Goal: Transaction & Acquisition: Purchase product/service

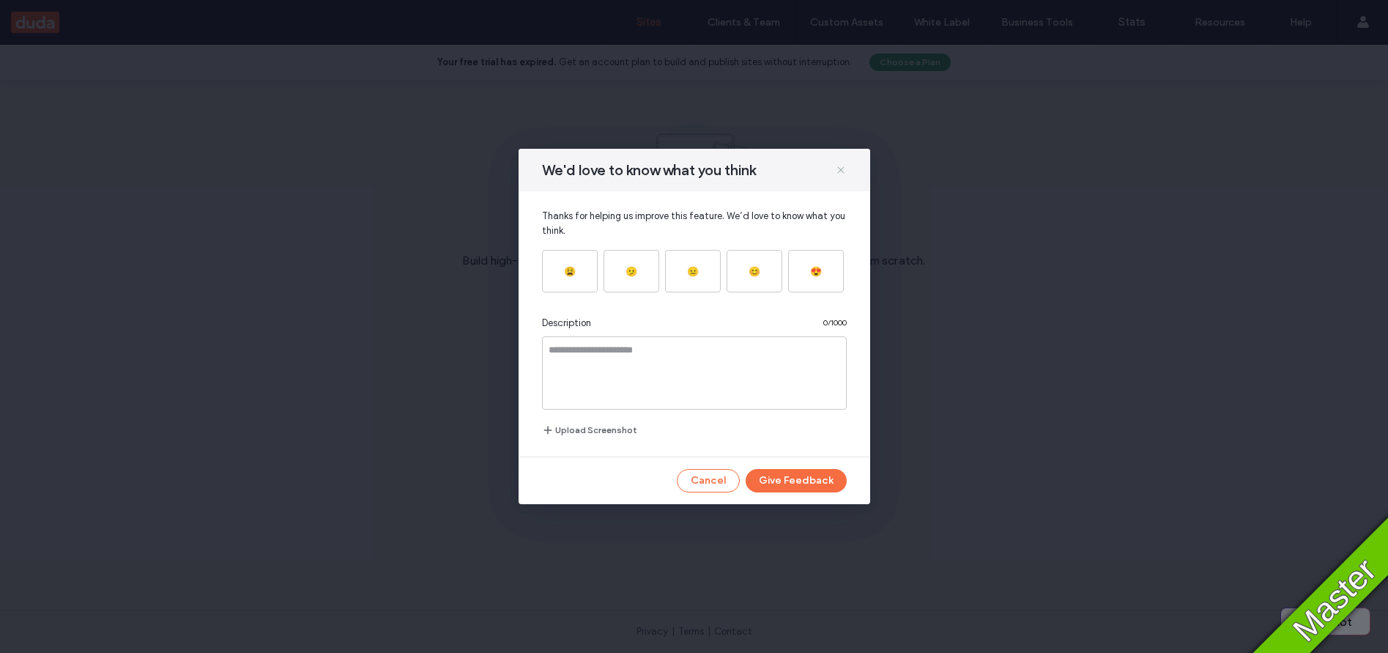
click at [843, 170] on icon at bounding box center [841, 170] width 12 height 12
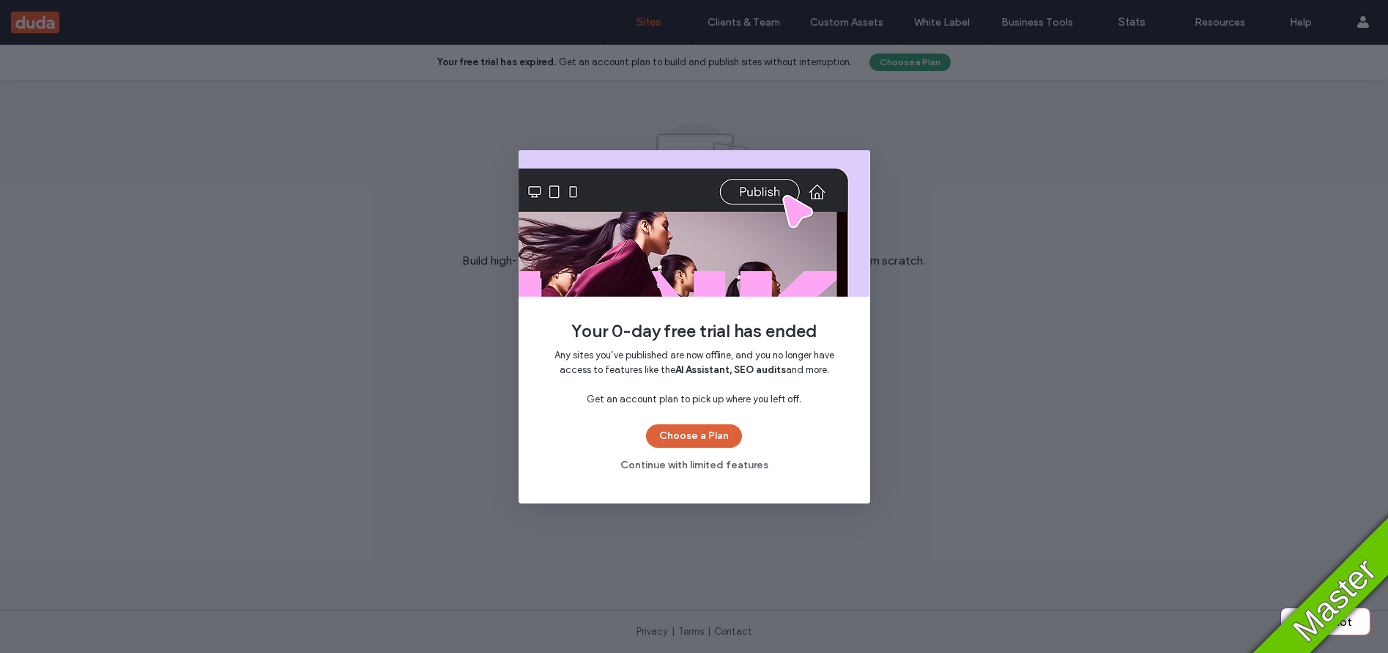
click at [713, 437] on button "Choose a Plan" at bounding box center [694, 435] width 96 height 23
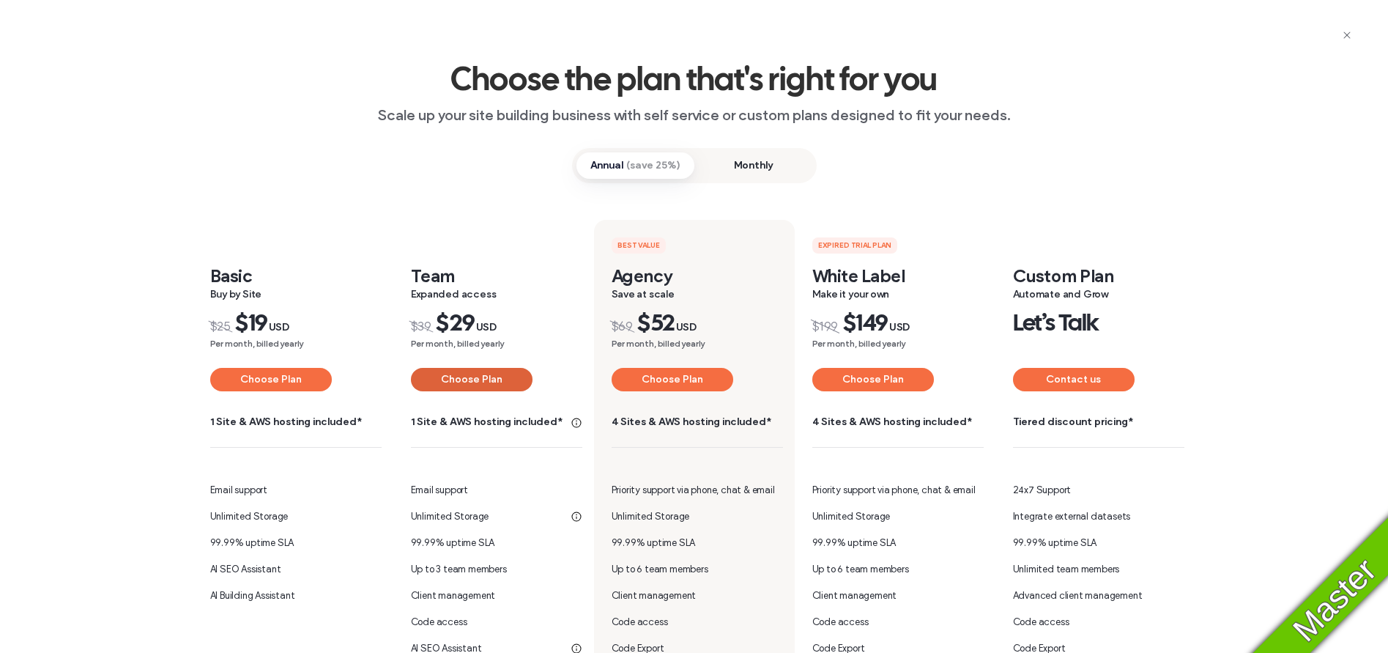
click at [466, 383] on button "Choose Plan" at bounding box center [472, 379] width 122 height 23
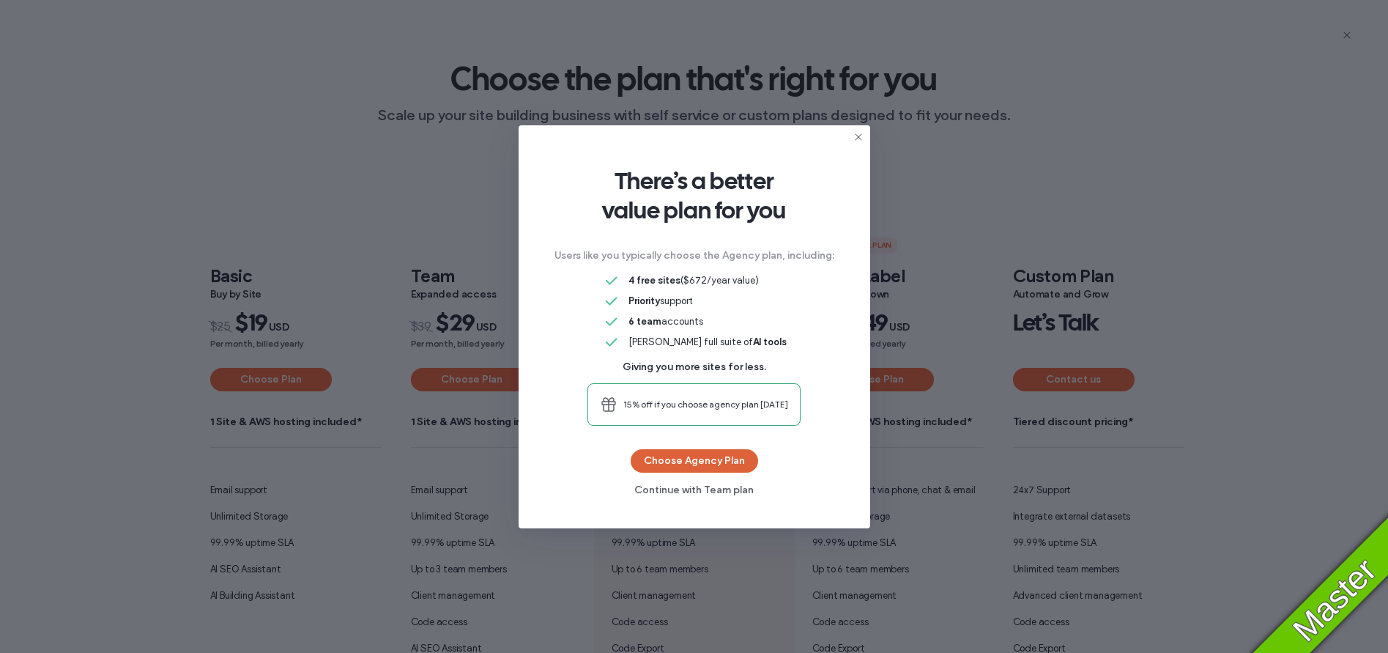
click at [699, 465] on button "Choose Agency Plan" at bounding box center [694, 460] width 127 height 23
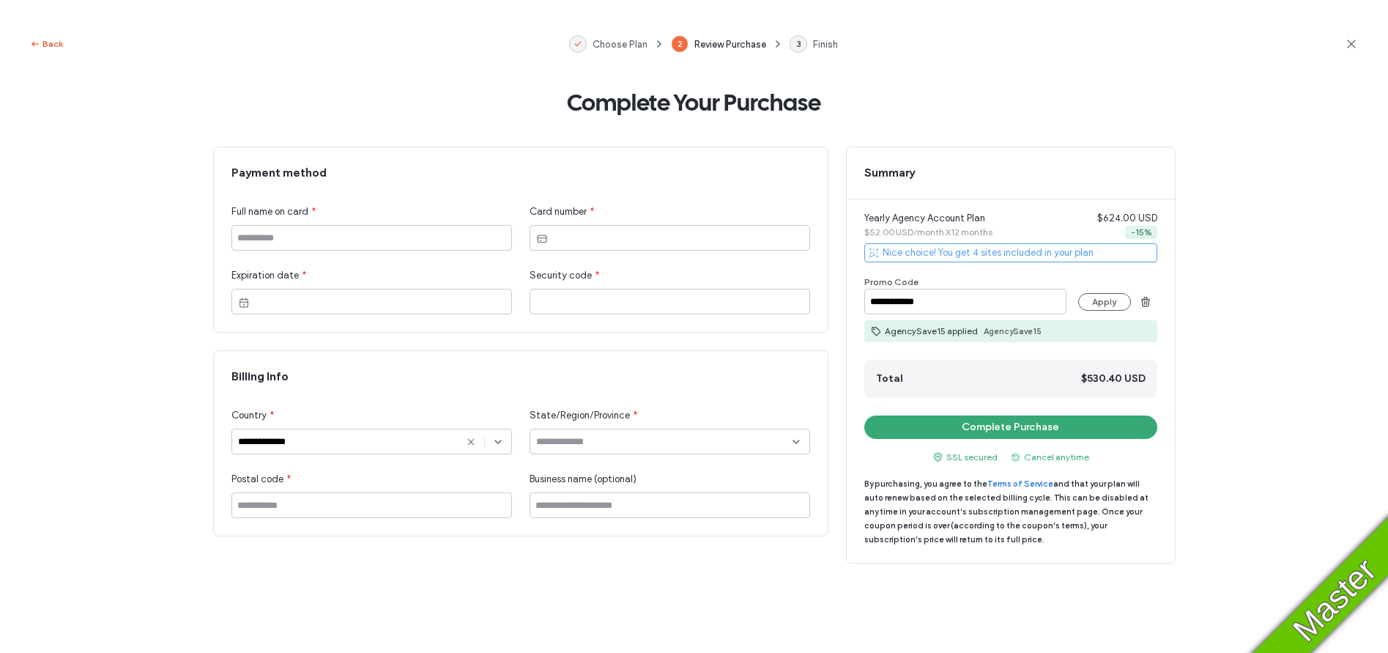
click at [56, 45] on button "Back" at bounding box center [46, 44] width 34 height 18
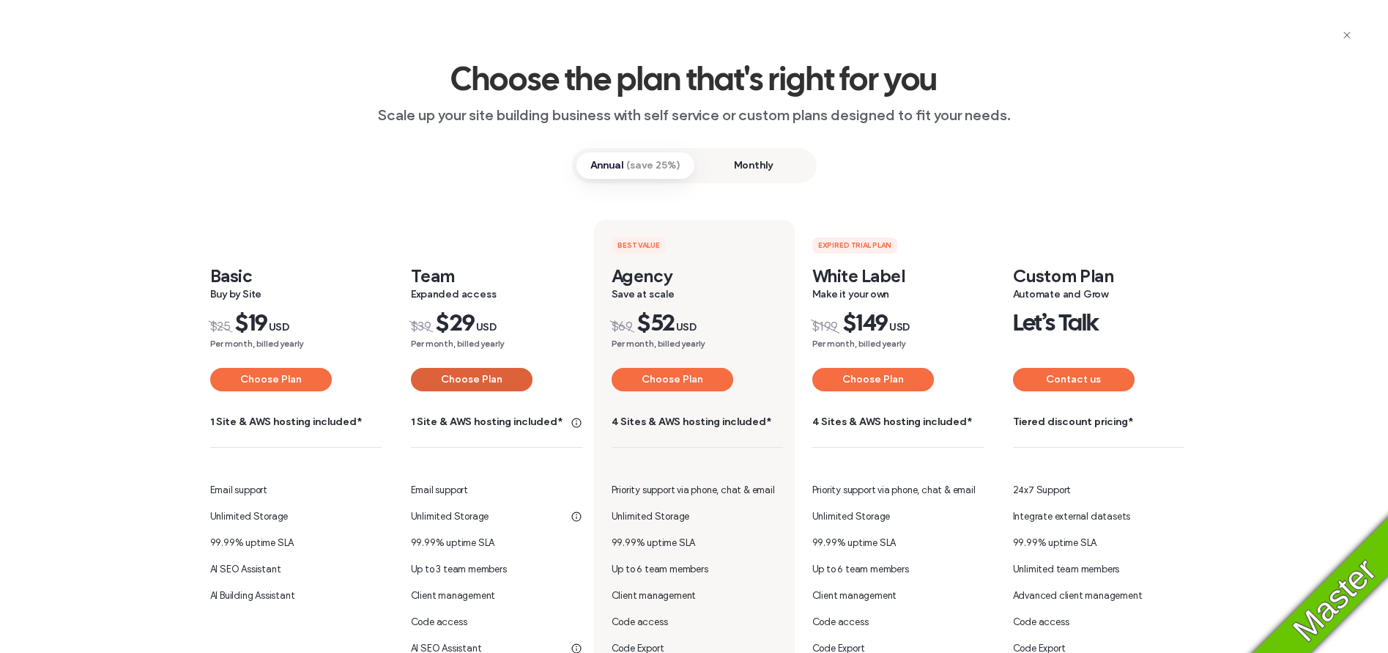
click at [484, 382] on button "Choose Plan" at bounding box center [472, 379] width 122 height 23
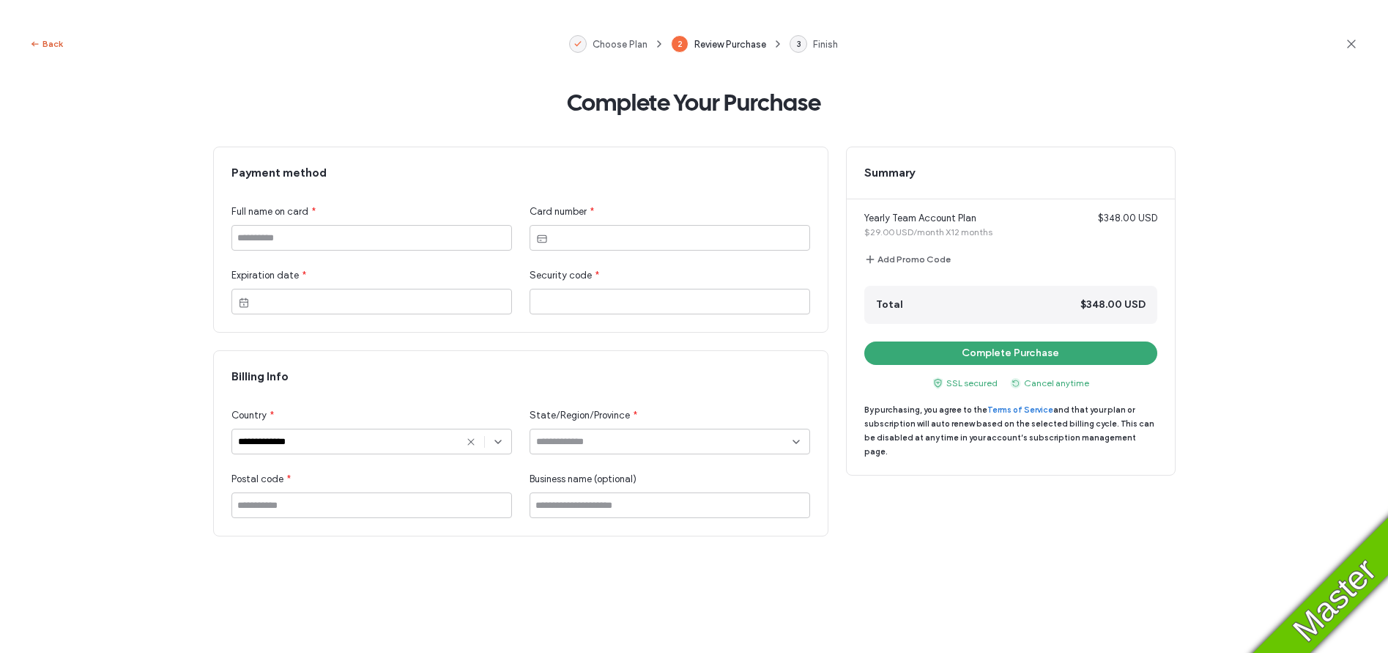
click at [56, 49] on button "Back" at bounding box center [46, 44] width 34 height 18
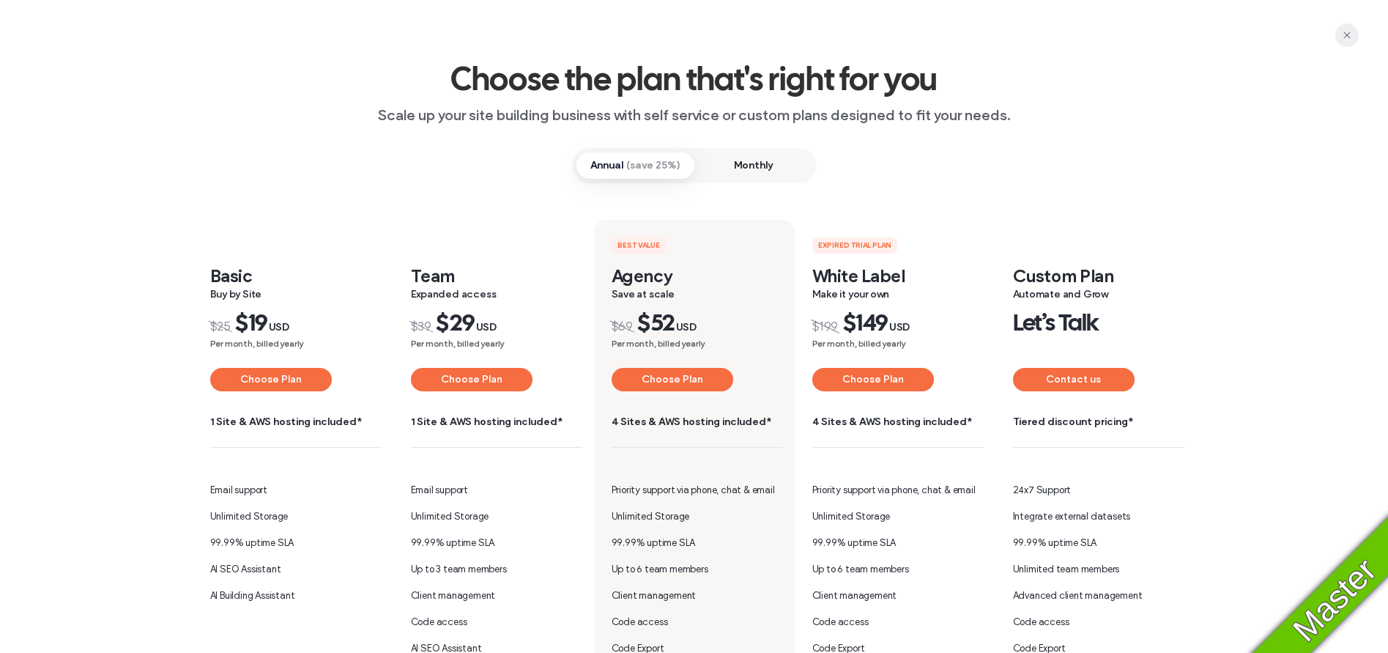
click at [1345, 30] on icon "button" at bounding box center [1348, 35] width 12 height 12
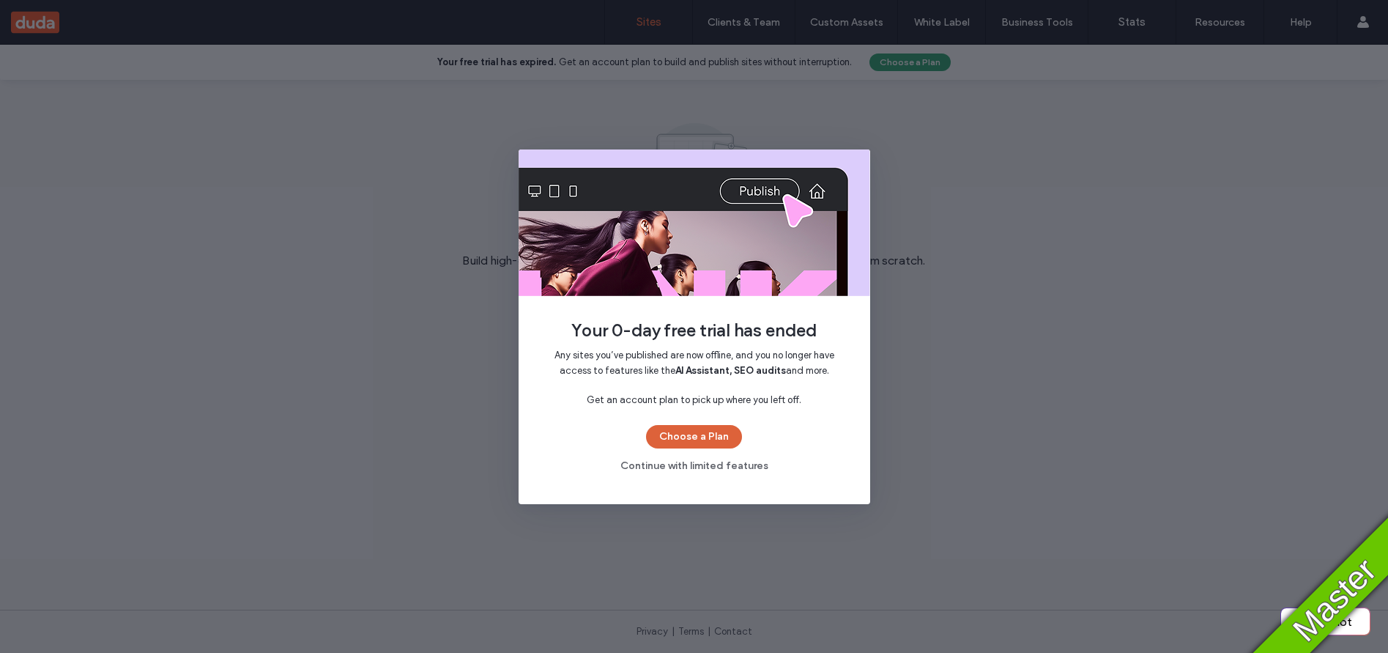
click at [683, 441] on button "Choose a Plan" at bounding box center [694, 436] width 96 height 23
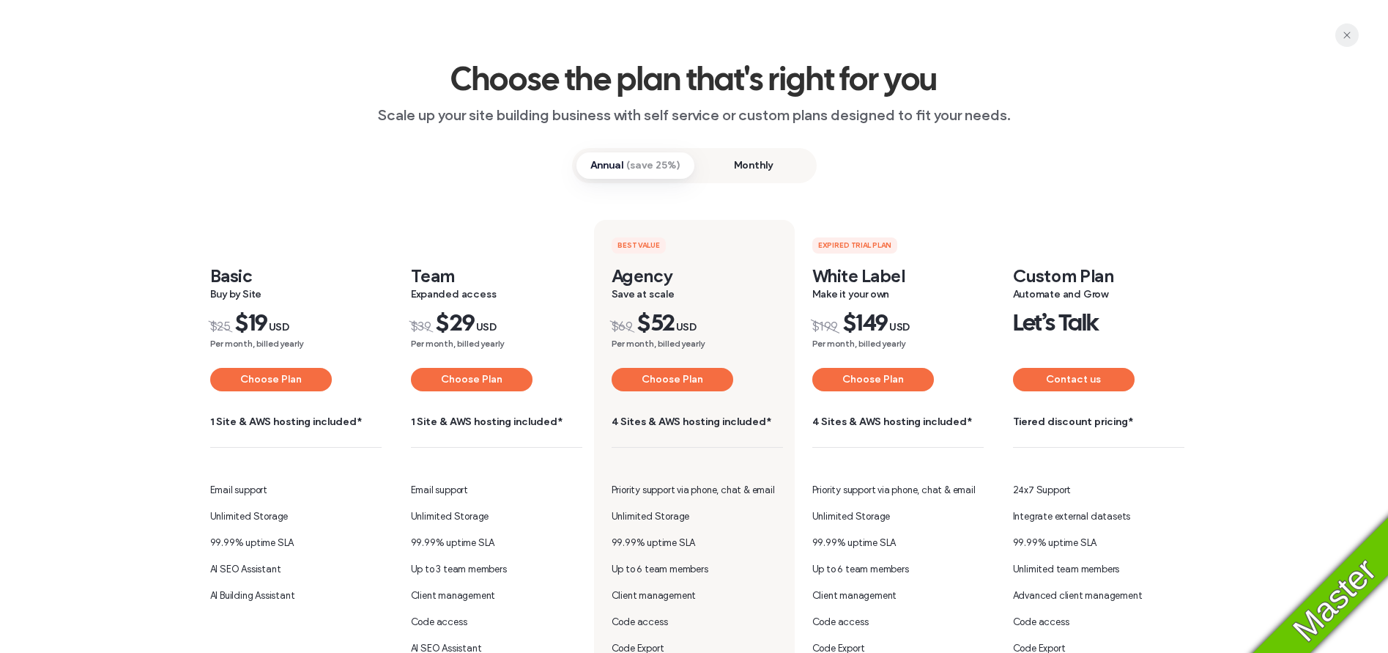
click at [1351, 29] on icon "button" at bounding box center [1348, 35] width 12 height 12
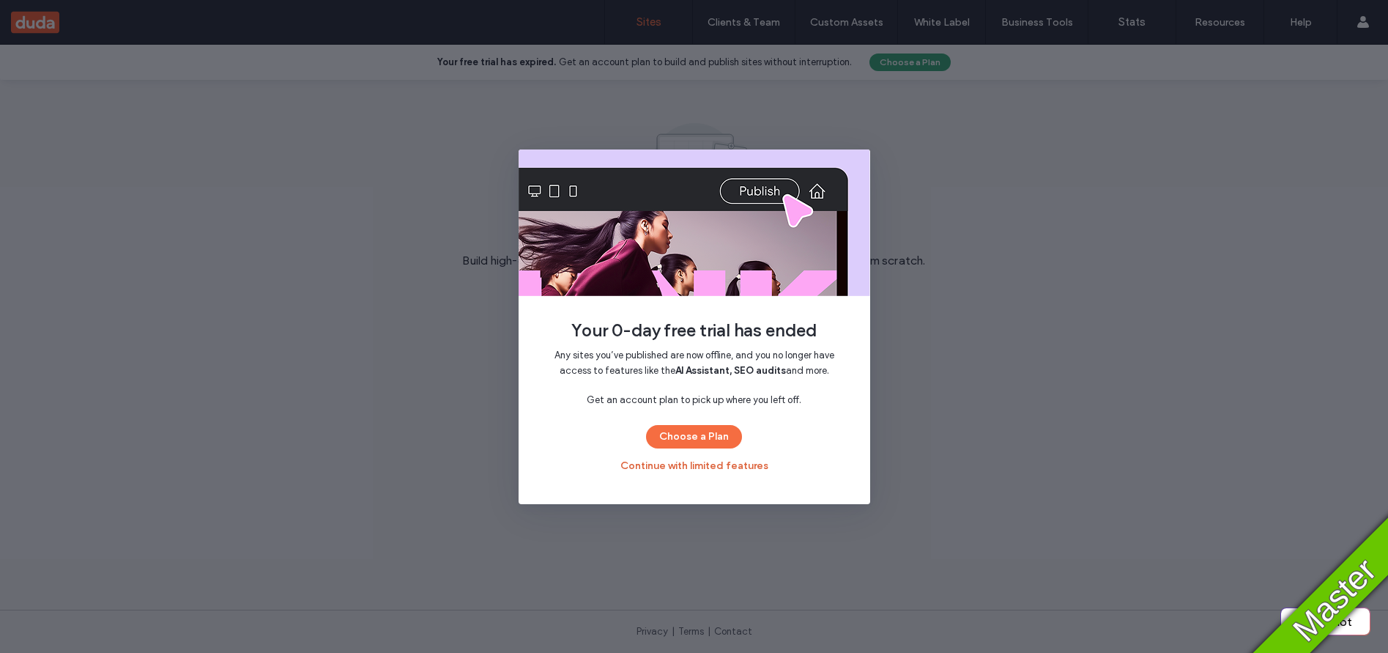
click at [703, 465] on button "Continue with limited features" at bounding box center [695, 465] width 148 height 23
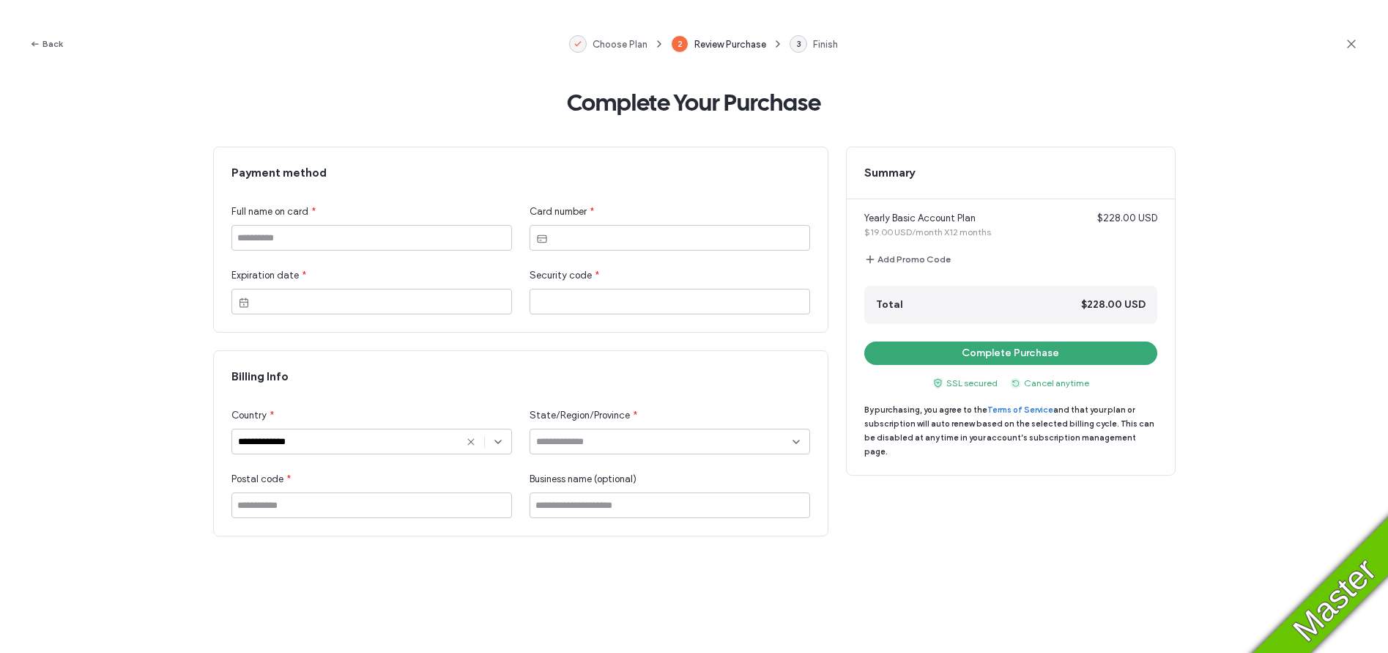
click at [384, 243] on input at bounding box center [372, 238] width 281 height 26
type input "*********"
click at [589, 440] on input at bounding box center [664, 442] width 256 height 12
click at [574, 519] on div "Alaska" at bounding box center [669, 519] width 279 height 26
type input "******"
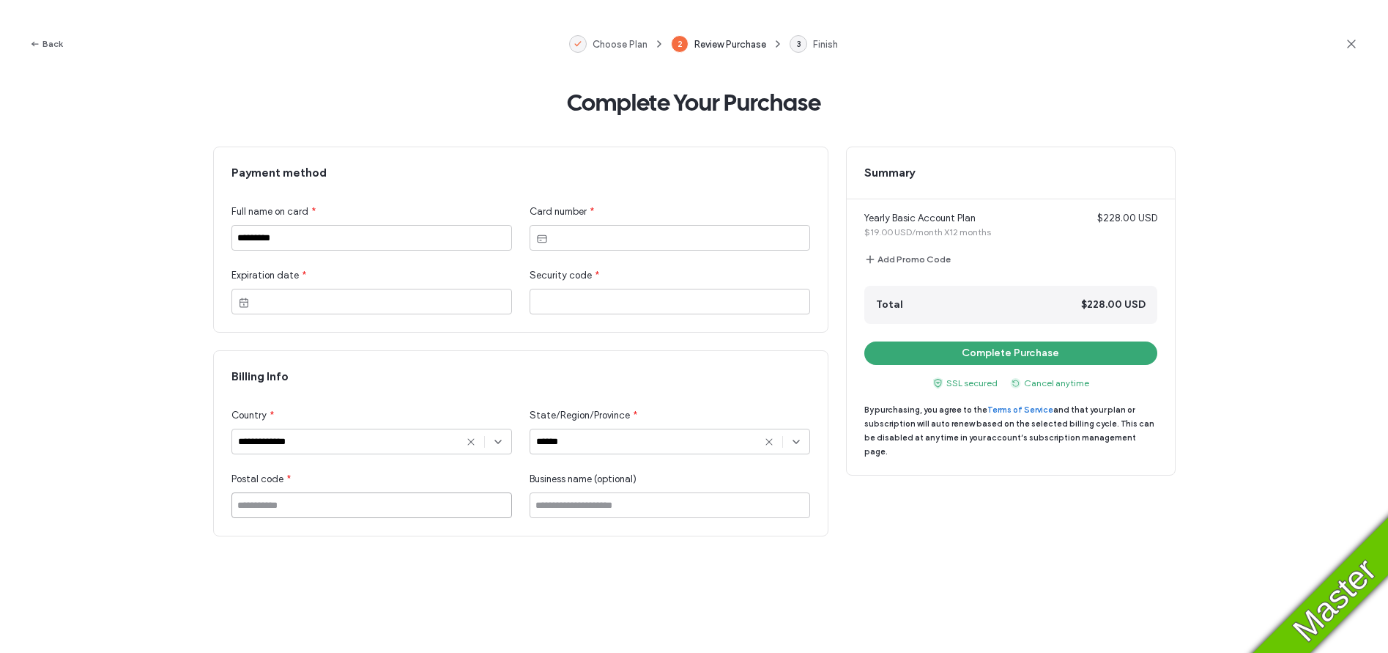
click at [423, 516] on input at bounding box center [372, 505] width 281 height 26
type input "*****"
click at [965, 353] on button "Complete Purchase" at bounding box center [1011, 352] width 293 height 23
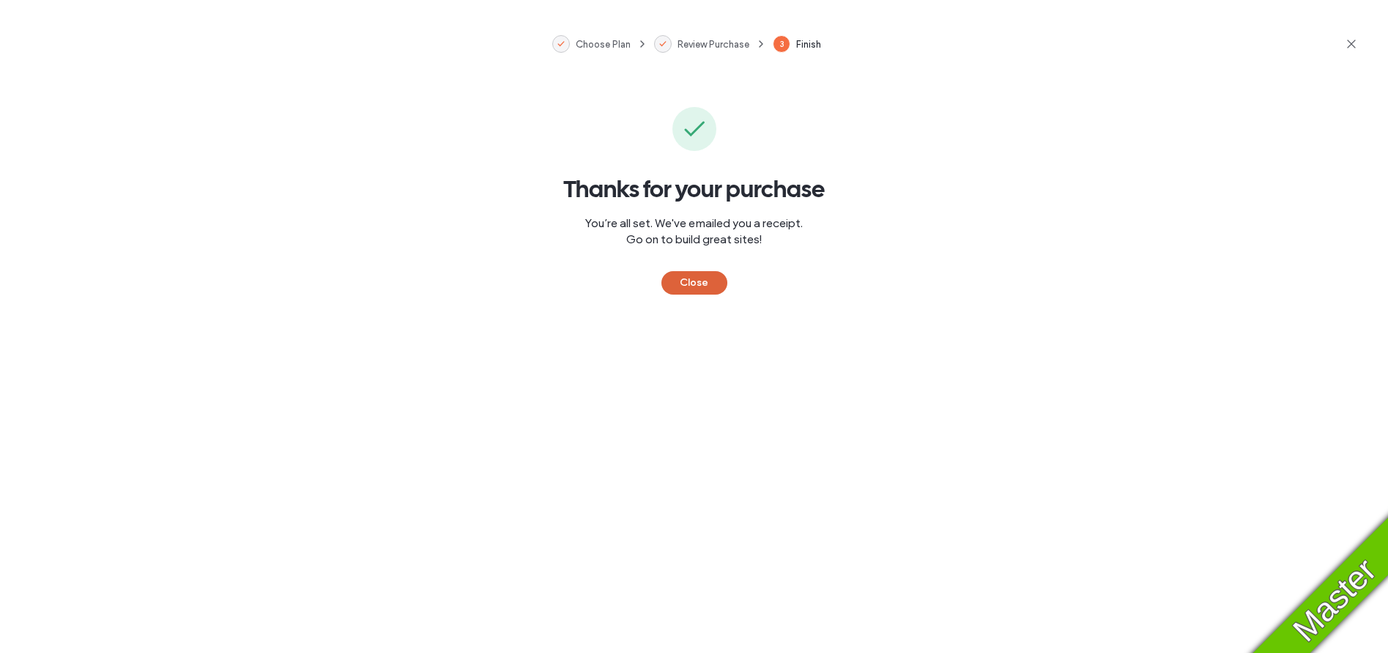
click at [703, 281] on button "Close" at bounding box center [695, 282] width 66 height 23
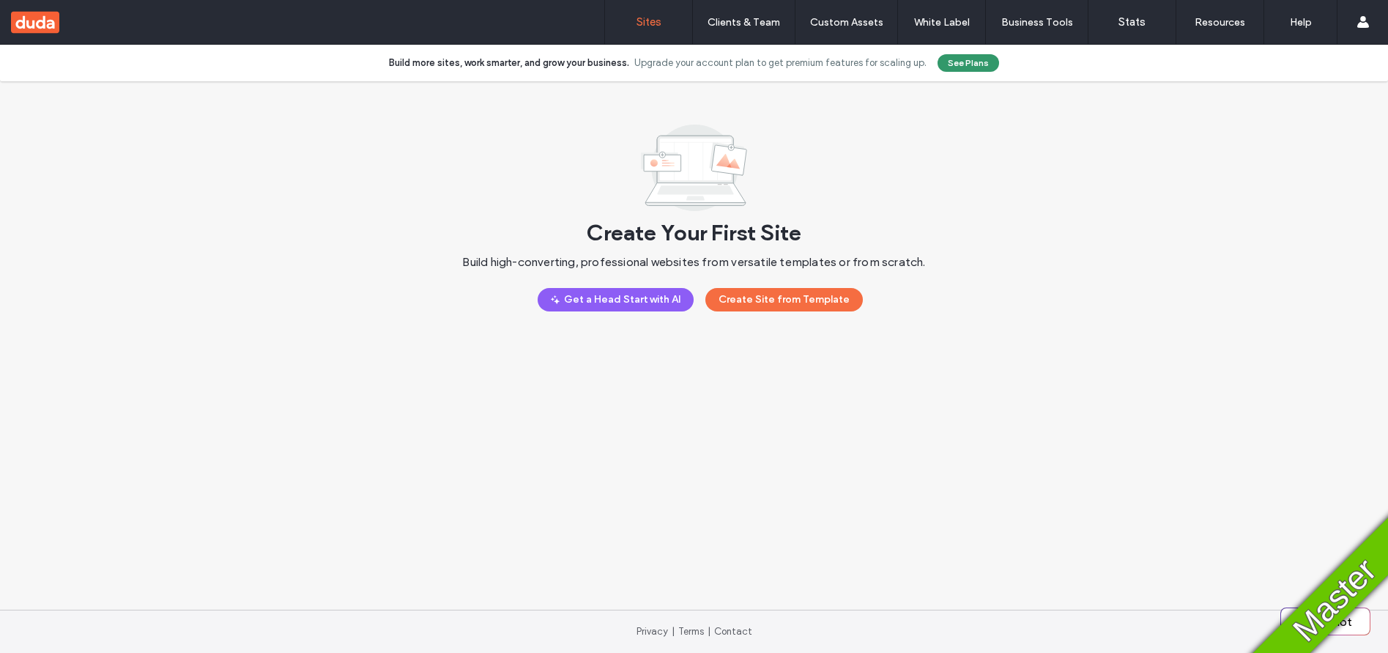
click at [958, 64] on button "See Plans" at bounding box center [969, 63] width 62 height 18
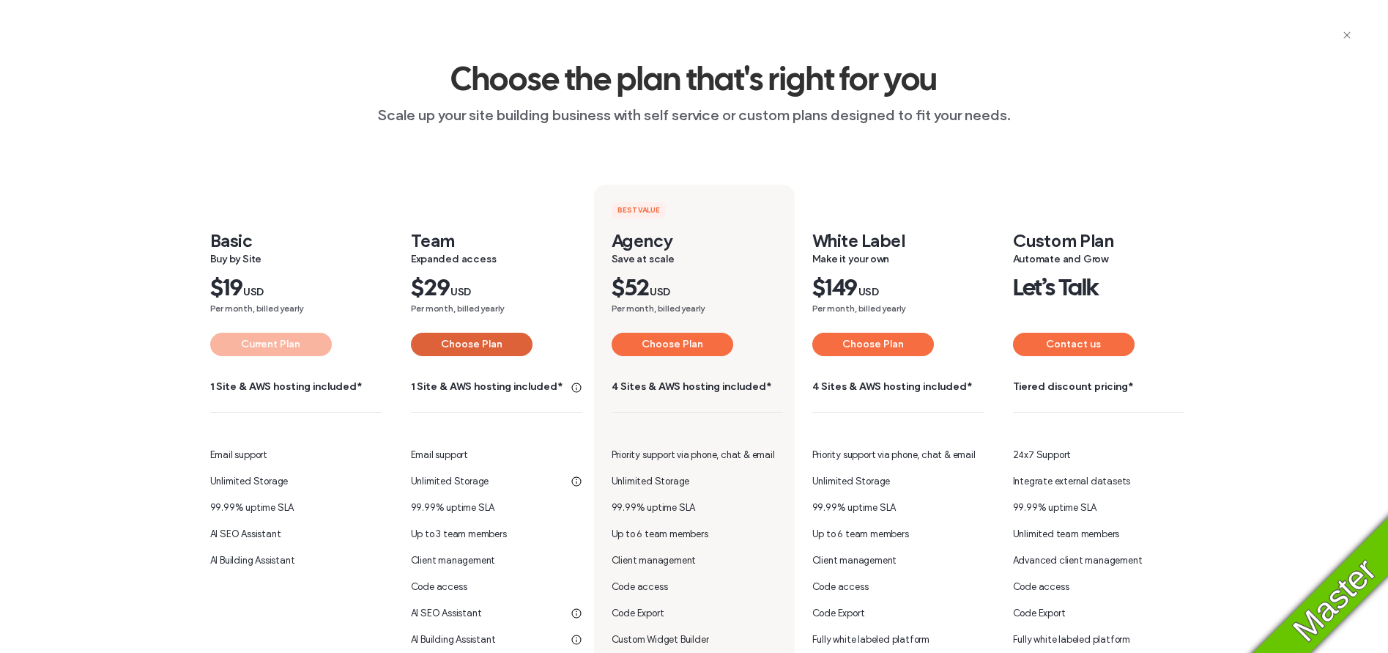
click at [456, 347] on button "Choose Plan" at bounding box center [472, 344] width 122 height 23
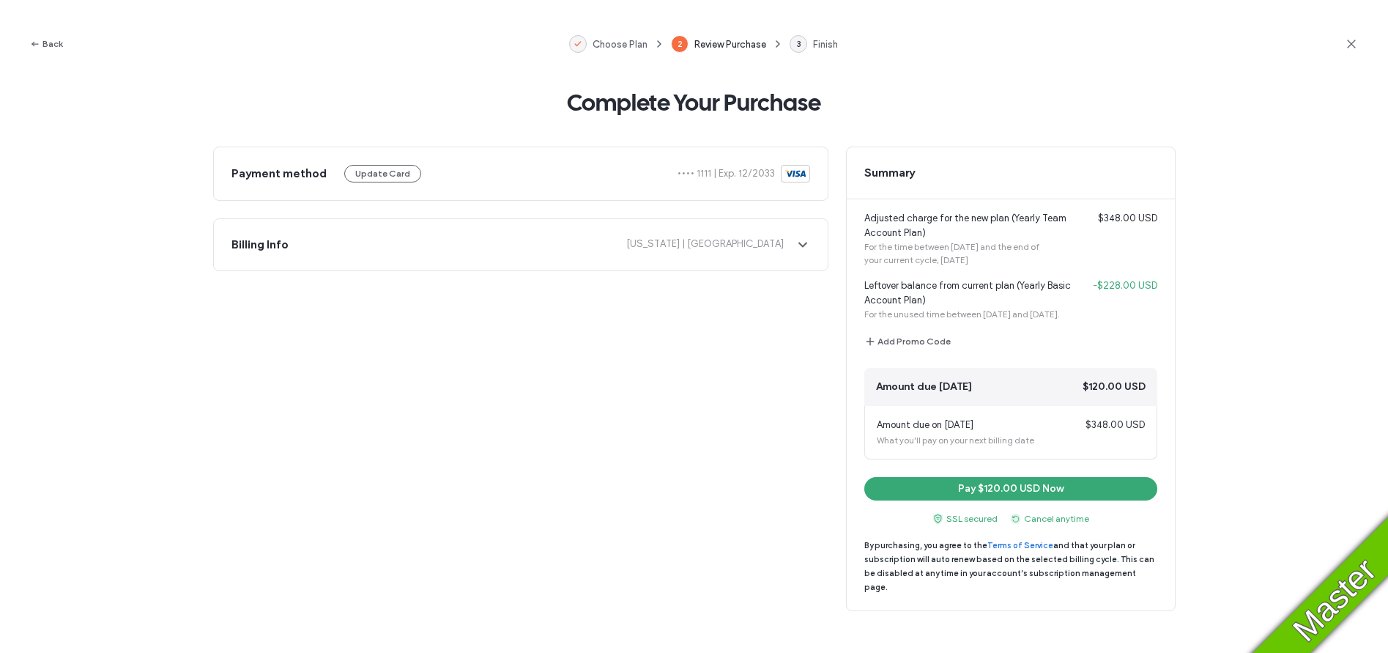
click at [1352, 45] on icon at bounding box center [1352, 44] width 15 height 15
